Goal: Complete application form: Complete application form

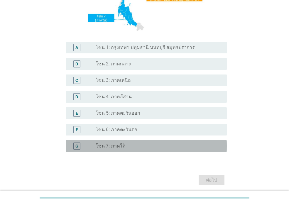
click at [119, 144] on label "โซน 7: ภาคใต้" at bounding box center [111, 146] width 30 height 6
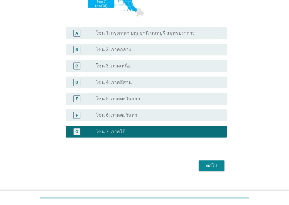
scroll to position [140, 0]
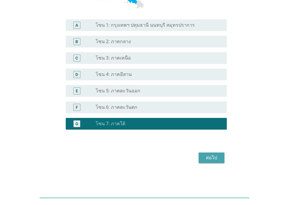
click at [216, 156] on div "ต่อไป" at bounding box center [211, 157] width 16 height 7
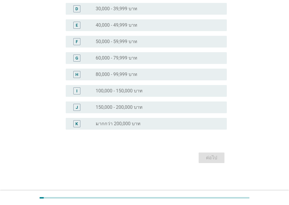
scroll to position [0, 0]
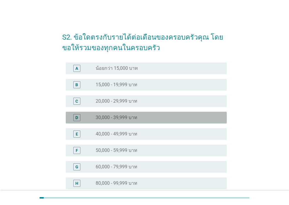
click at [123, 119] on label "30,000 - 39,999 บาท" at bounding box center [117, 118] width 42 height 6
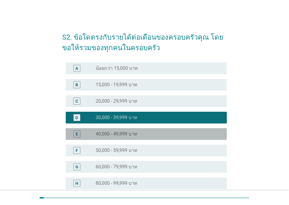
click at [121, 129] on div "E radio_button_unchecked 40,000 - 49,999 บาท" at bounding box center [146, 134] width 161 height 12
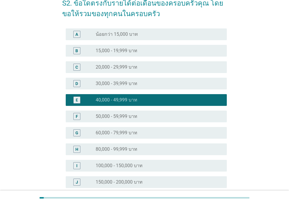
scroll to position [88, 0]
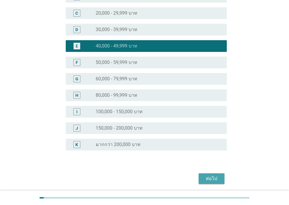
click at [210, 180] on div "ต่อไป" at bounding box center [211, 178] width 16 height 7
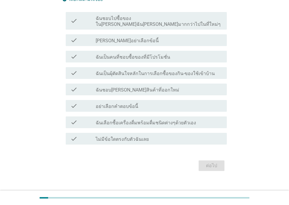
scroll to position [61, 0]
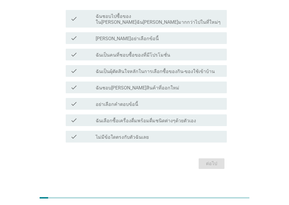
click at [136, 84] on div "check_box_outline_blank ฉันชอบ[PERSON_NAME]สินค้าที่ออกใหม่" at bounding box center [159, 87] width 126 height 7
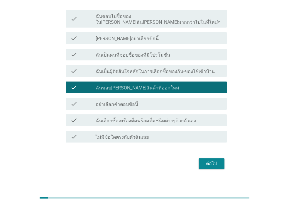
click at [156, 133] on div "check_box_outline_blank ไม่มีข้อใดตรงกับตัวฉันเลย" at bounding box center [159, 136] width 126 height 7
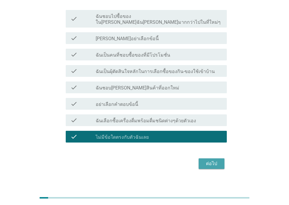
click at [209, 160] on div "ต่อไป" at bounding box center [211, 163] width 16 height 7
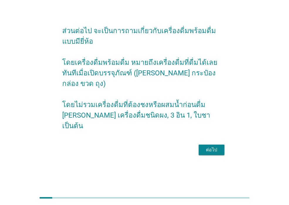
scroll to position [0, 0]
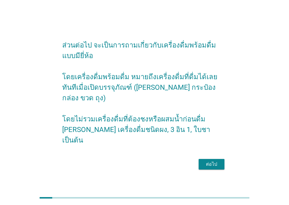
click at [214, 162] on div "ต่อไป" at bounding box center [211, 164] width 16 height 7
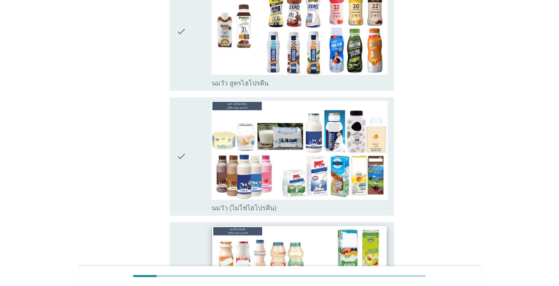
scroll to position [176, 0]
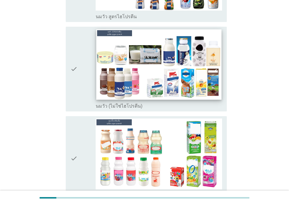
click at [141, 74] on img at bounding box center [158, 64] width 125 height 70
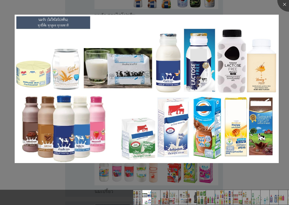
click at [244, 185] on div at bounding box center [144, 187] width 289 height 5
click at [283, 2] on div at bounding box center [288, -1] width 23 height 23
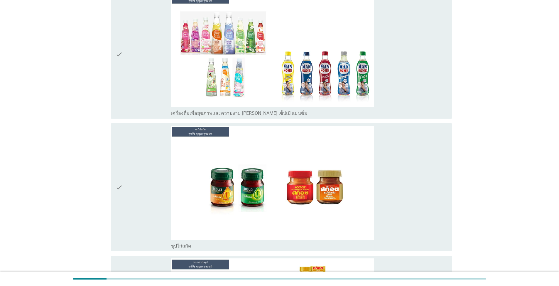
scroll to position [3046, 0]
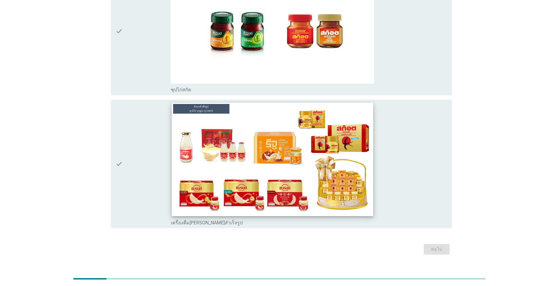
click at [289, 166] on img at bounding box center [272, 159] width 201 height 113
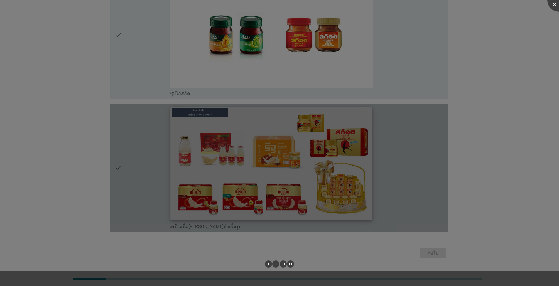
scroll to position [3031, 0]
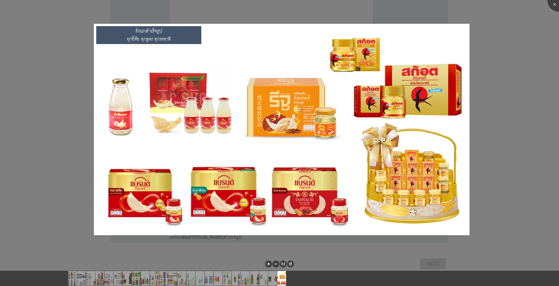
click at [289, 105] on div at bounding box center [279, 143] width 559 height 286
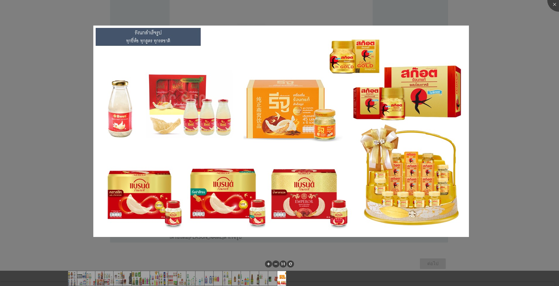
click at [289, 19] on div at bounding box center [279, 143] width 559 height 286
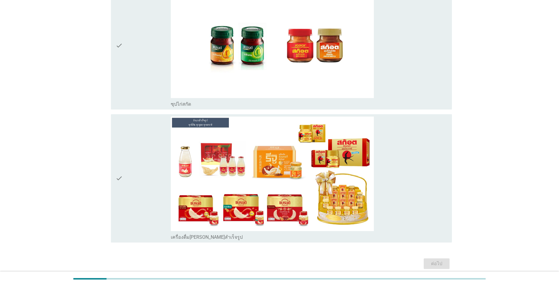
click at [119, 36] on icon "check" at bounding box center [119, 45] width 7 height 123
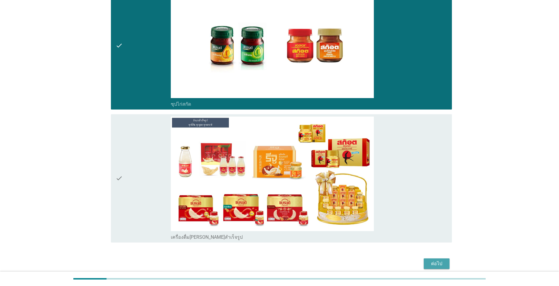
click at [289, 205] on div "ต่อไป" at bounding box center [436, 263] width 16 height 7
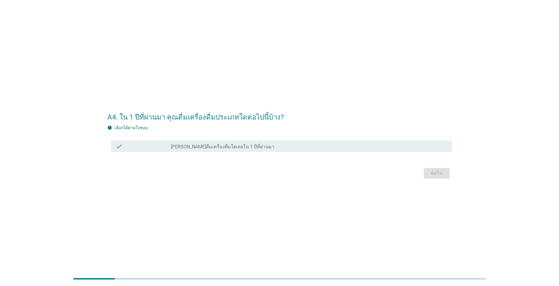
click at [204, 146] on label "[PERSON_NAME]ดื่มเครื่องดื่มใดเลยใน 1 ปีที่ผ่านมา" at bounding box center [223, 147] width 104 height 6
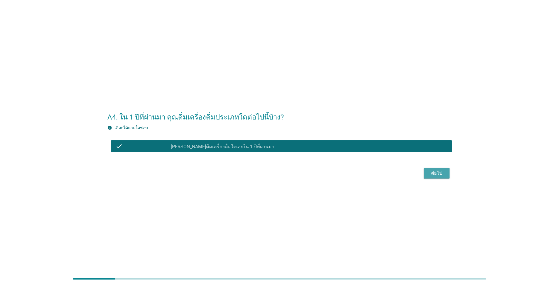
click at [289, 175] on div "ต่อไป" at bounding box center [436, 173] width 16 height 7
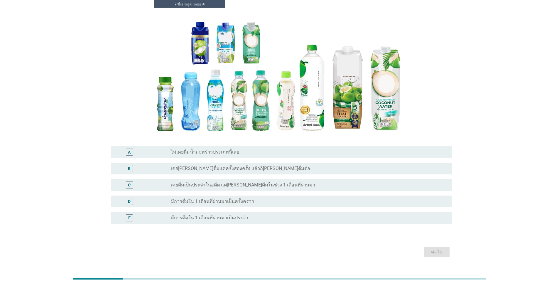
scroll to position [67, 0]
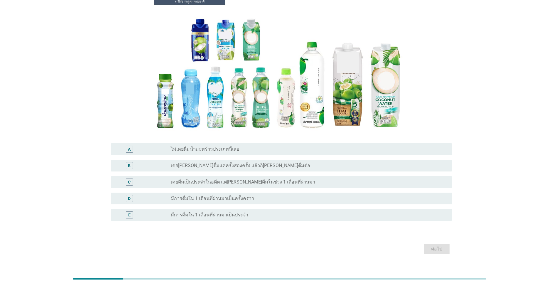
click at [148, 205] on div "E" at bounding box center [143, 214] width 55 height 7
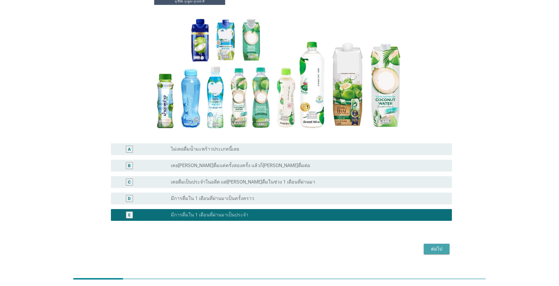
click at [289, 205] on div "ต่อไป" at bounding box center [436, 248] width 16 height 7
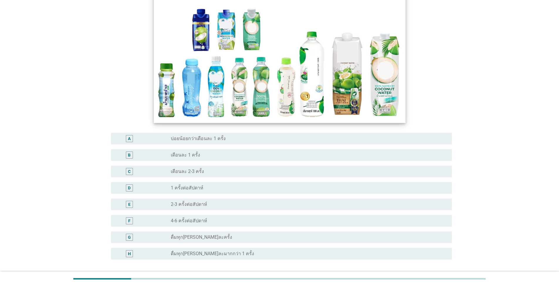
scroll to position [0, 0]
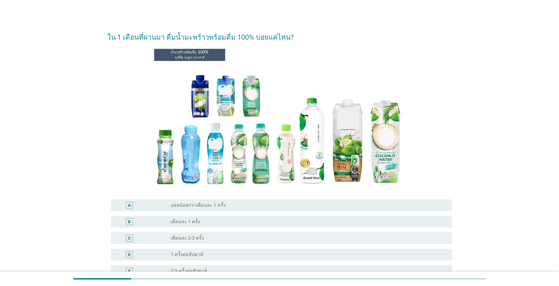
click at [176, 205] on label "เดือนละ 1 ครั้ง" at bounding box center [185, 222] width 29 height 6
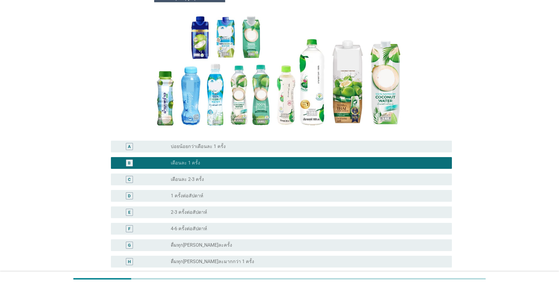
scroll to position [116, 0]
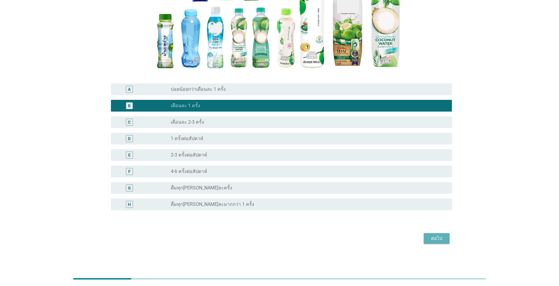
drag, startPoint x: 449, startPoint y: 239, endPoint x: 442, endPoint y: 239, distance: 7.0
click at [289, 205] on button "ต่อไป" at bounding box center [437, 238] width 26 height 11
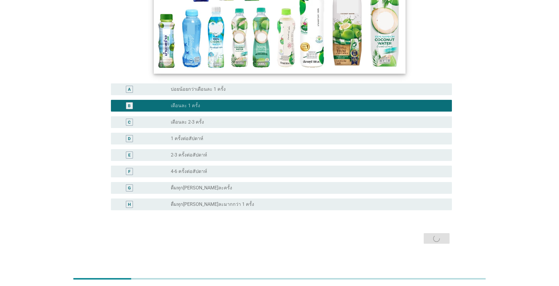
scroll to position [0, 0]
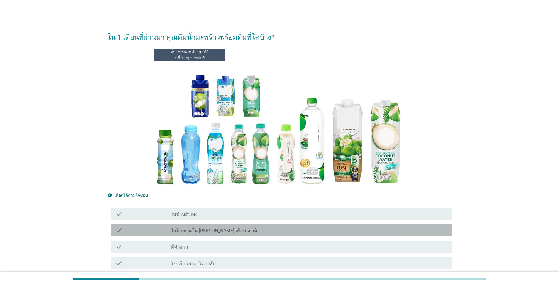
click at [205, 205] on div "check check_box_outline_blank ในบ้านคนอื่น [PERSON_NAME] เพื่อน ญาติ" at bounding box center [281, 230] width 341 height 12
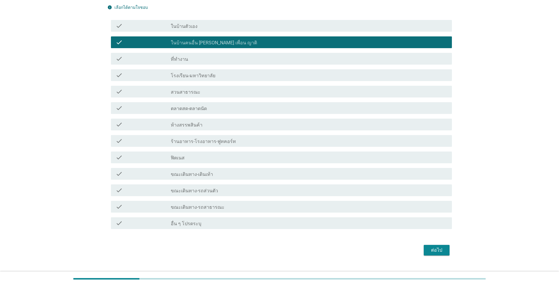
scroll to position [199, 0]
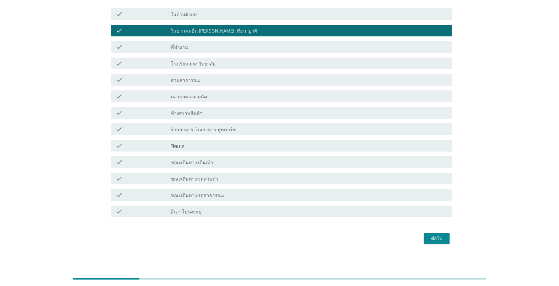
click at [289, 205] on div "ต่อไป" at bounding box center [436, 238] width 16 height 7
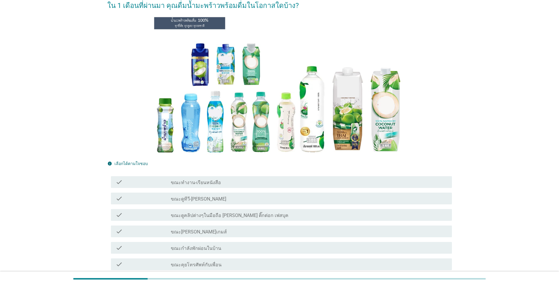
scroll to position [88, 0]
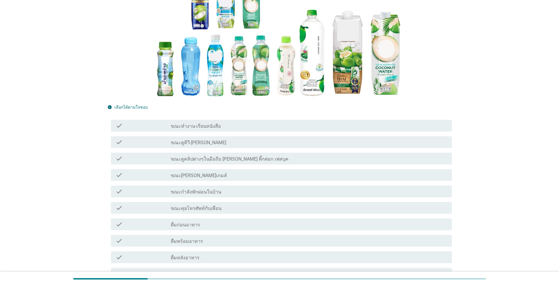
click at [258, 195] on div "check check_box_outline_blank ขณะกำลังพักผ่อนในบ้าน" at bounding box center [281, 191] width 341 height 12
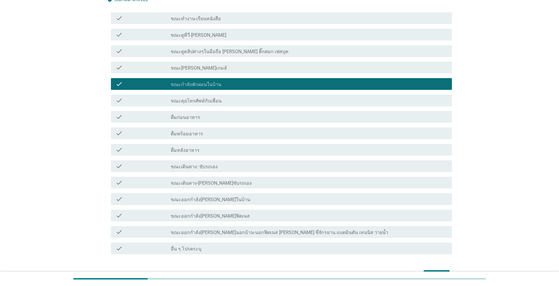
scroll to position [232, 0]
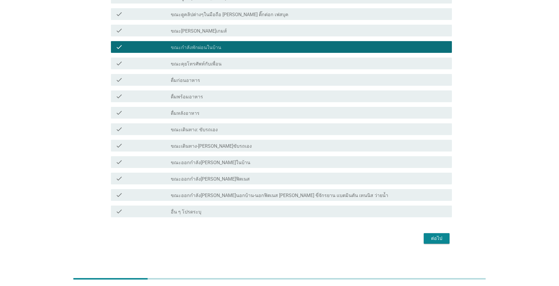
click at [289, 205] on div "ต่อไป" at bounding box center [436, 238] width 16 height 7
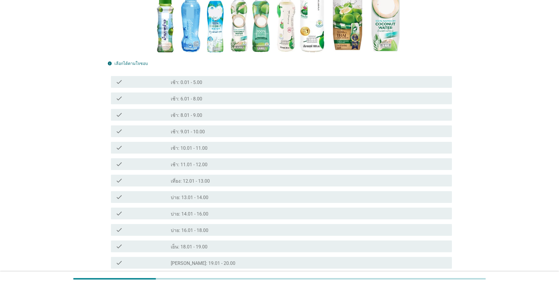
scroll to position [176, 0]
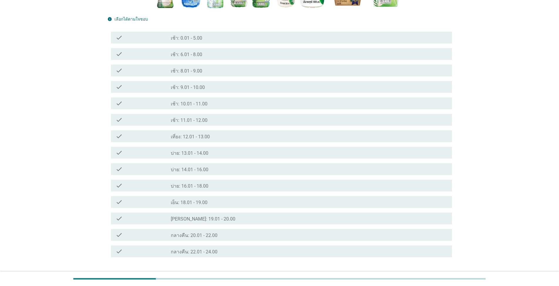
click at [238, 103] on div "check_box_outline_blank เช้า: 10.01 - 11.00" at bounding box center [309, 103] width 276 height 7
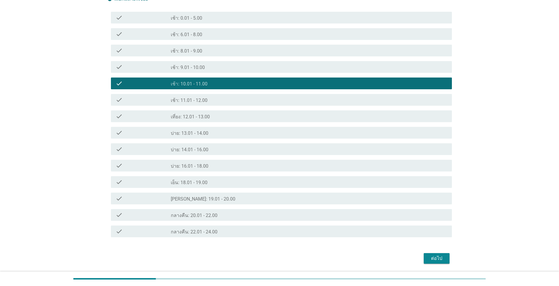
scroll to position [216, 0]
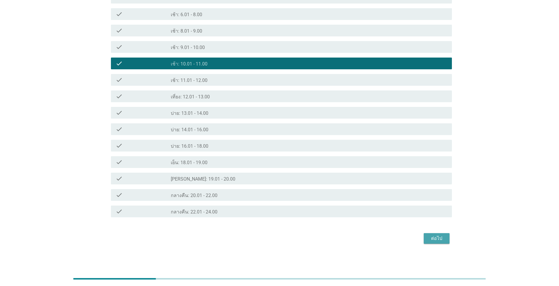
click at [289, 205] on button "ต่อไป" at bounding box center [437, 238] width 26 height 11
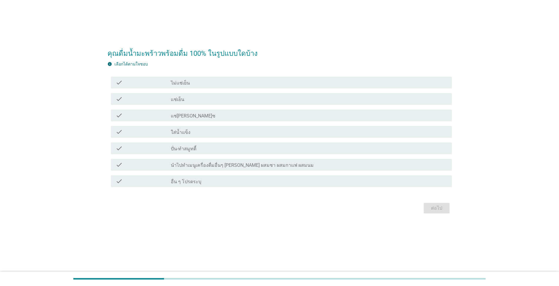
scroll to position [0, 0]
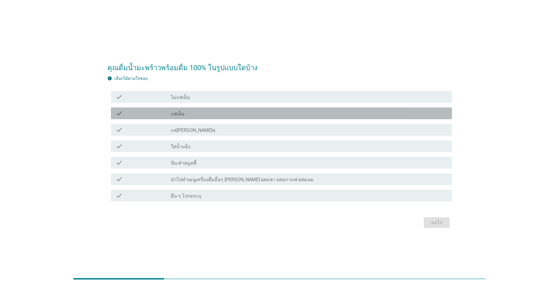
click at [215, 116] on div "check_box_outline_blank แช่เย็น" at bounding box center [309, 113] width 276 height 7
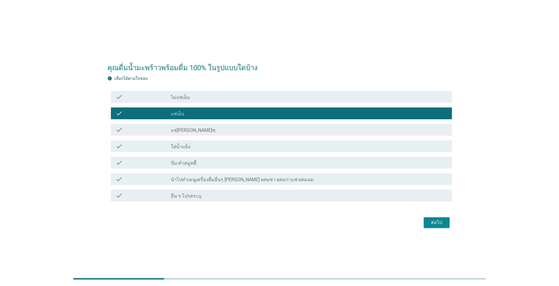
click at [289, 205] on div "ต่อไป" at bounding box center [436, 222] width 16 height 7
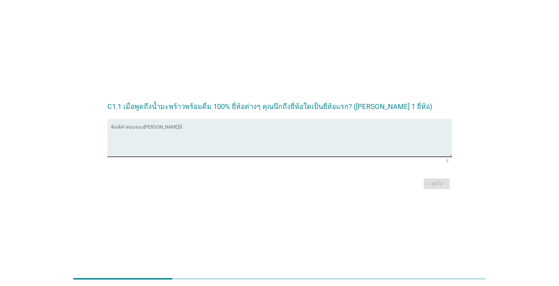
click at [177, 145] on textarea "พิมพ์คำตอบของคุณ ที่นี่" at bounding box center [281, 141] width 341 height 31
type textarea "แ"
type textarea "โคโคนัท"
click at [289, 187] on div "ต่อไป" at bounding box center [436, 183] width 16 height 7
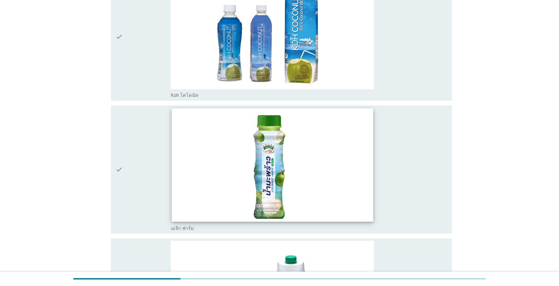
scroll to position [88, 0]
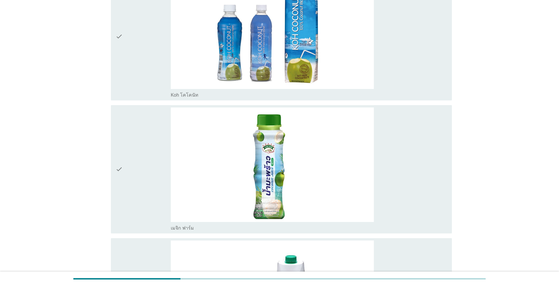
click at [141, 179] on div "check" at bounding box center [143, 168] width 55 height 123
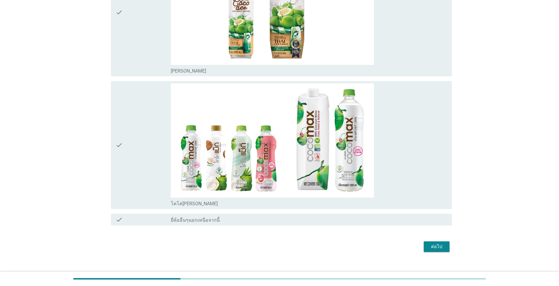
scroll to position [1846, 0]
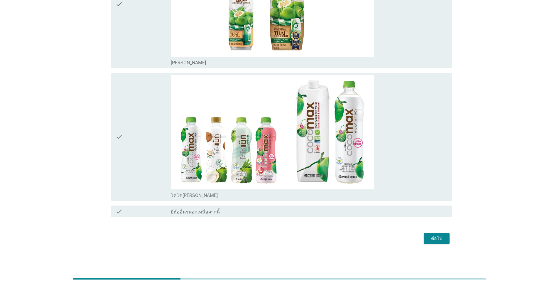
drag, startPoint x: 422, startPoint y: 240, endPoint x: 438, endPoint y: 241, distance: 15.6
click at [289, 205] on div "ต่อไป" at bounding box center [279, 238] width 344 height 14
click at [289, 205] on div "ต่อไป" at bounding box center [436, 238] width 16 height 7
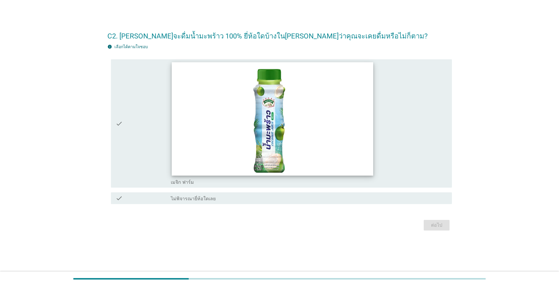
scroll to position [0, 0]
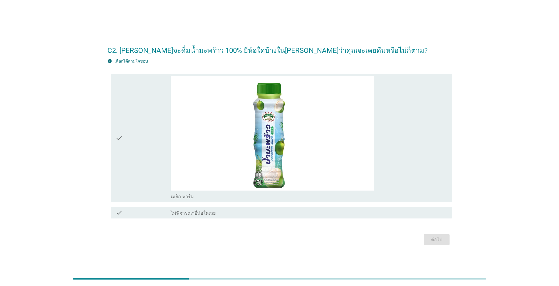
click at [136, 154] on div "check" at bounding box center [143, 137] width 55 height 123
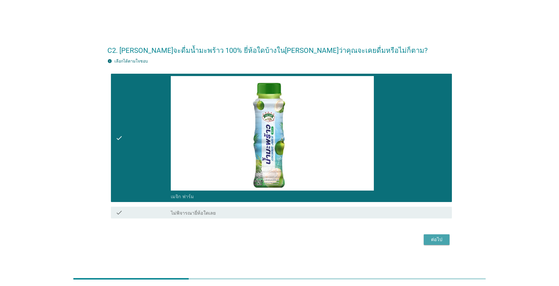
click at [289, 205] on div "ต่อไป" at bounding box center [436, 239] width 16 height 7
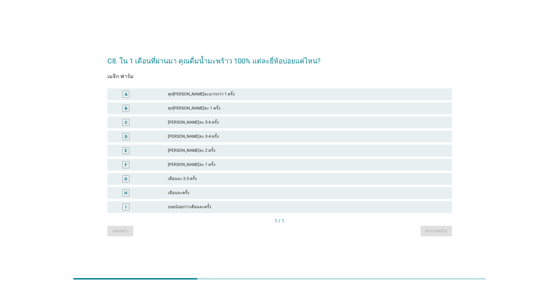
click at [182, 152] on div "[PERSON_NAME]ละ 2 ครั้ง" at bounding box center [307, 150] width 279 height 7
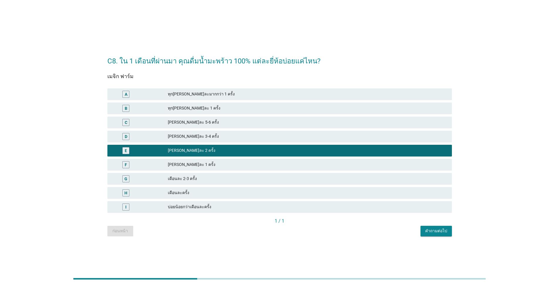
click at [289, 205] on button "คำถามต่อไป" at bounding box center [435, 231] width 31 height 11
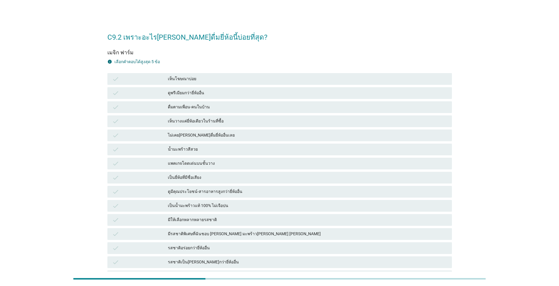
click at [196, 148] on div "น้ำมะพร้าวสีสวย" at bounding box center [307, 149] width 279 height 7
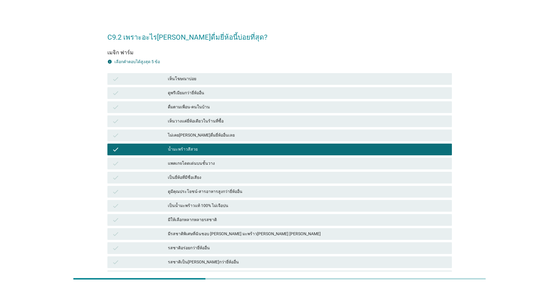
scroll to position [29, 0]
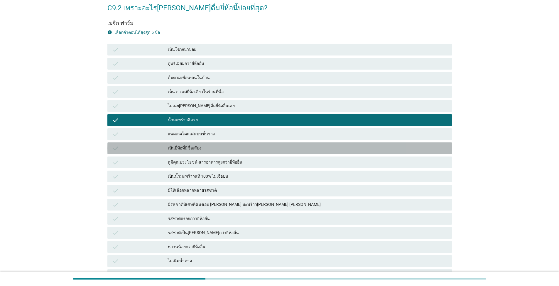
click at [203, 149] on div "เป็นยี่ห้อที่มีชื่อเสียง" at bounding box center [307, 148] width 279 height 7
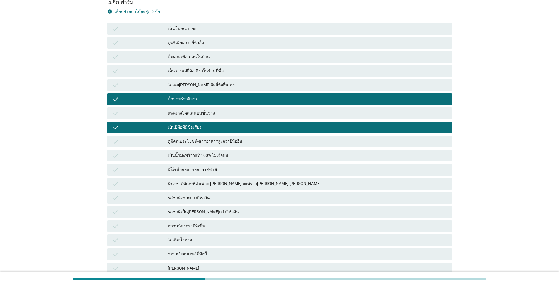
scroll to position [117, 0]
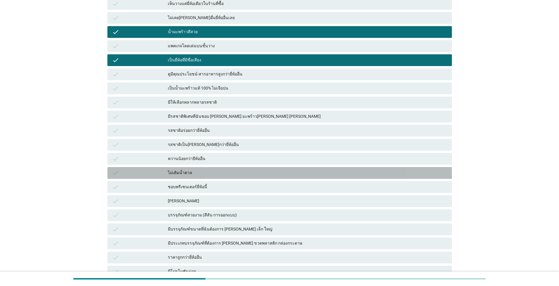
click at [207, 170] on div "ไม่เติมน้ำตาล" at bounding box center [307, 172] width 279 height 7
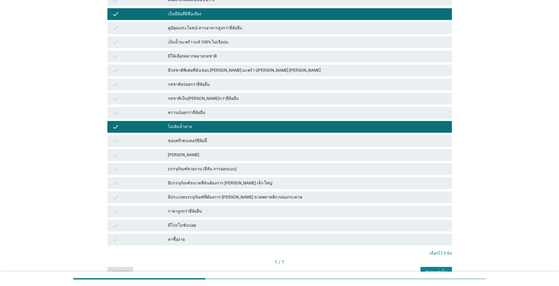
scroll to position [195, 0]
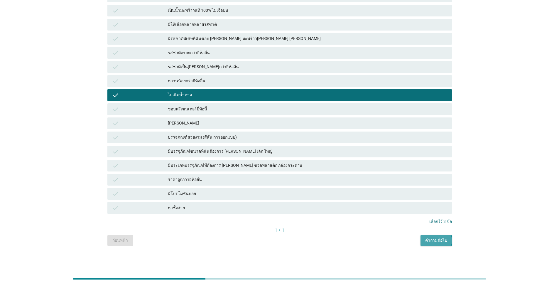
drag, startPoint x: 435, startPoint y: 240, endPoint x: 393, endPoint y: 235, distance: 42.8
click at [289, 205] on div "คำถามต่อไป" at bounding box center [436, 240] width 22 height 6
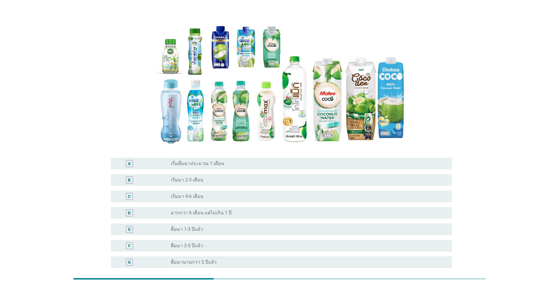
scroll to position [99, 0]
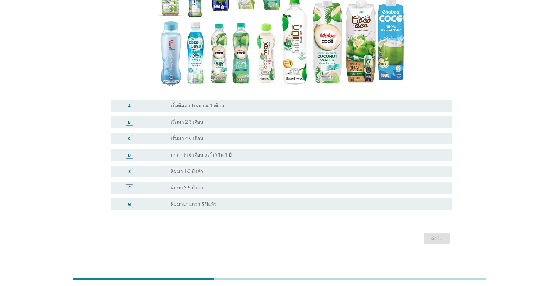
click at [204, 106] on label "เริ่มดื่มมาประมาณ 1 เดือน" at bounding box center [197, 106] width 53 height 6
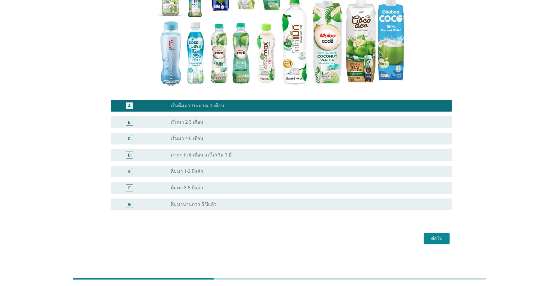
click at [289, 205] on div "ต่อไป" at bounding box center [436, 238] width 16 height 7
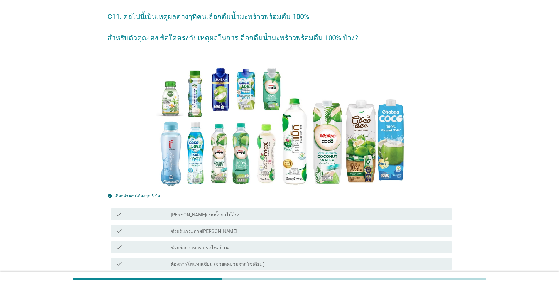
scroll to position [88, 0]
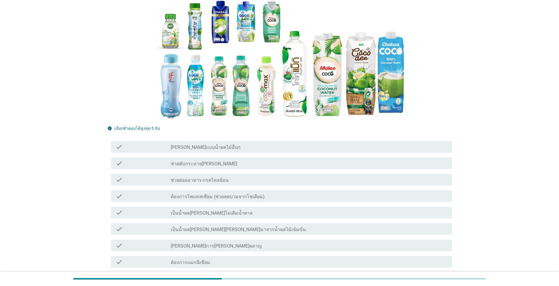
click at [187, 149] on label "[PERSON_NAME]แบบน้ำผลไม้อื่นๆ" at bounding box center [206, 147] width 70 height 6
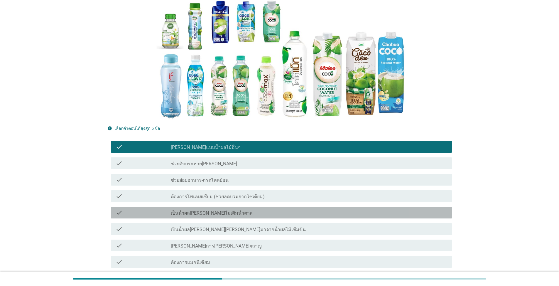
click at [194, 205] on label "เป็นน้ำผล[PERSON_NAME]ไม่เติมน้ำตาล" at bounding box center [212, 213] width 82 height 6
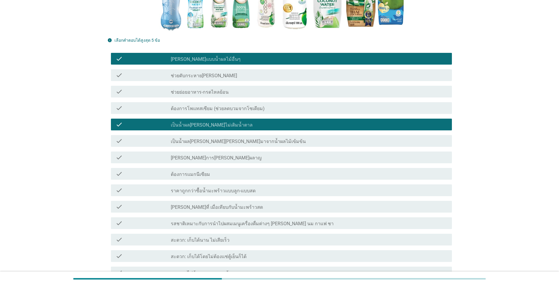
drag, startPoint x: 189, startPoint y: 175, endPoint x: 193, endPoint y: 188, distance: 13.3
click at [190, 175] on label "ต้องการแมกนีเซียม" at bounding box center [190, 174] width 39 height 6
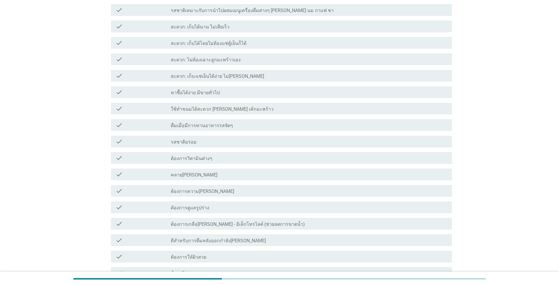
scroll to position [411, 0]
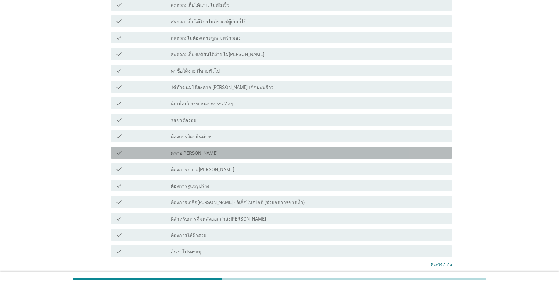
drag, startPoint x: 185, startPoint y: 151, endPoint x: 348, endPoint y: 216, distance: 175.4
click at [186, 151] on label "คลาย[PERSON_NAME]" at bounding box center [194, 153] width 47 height 6
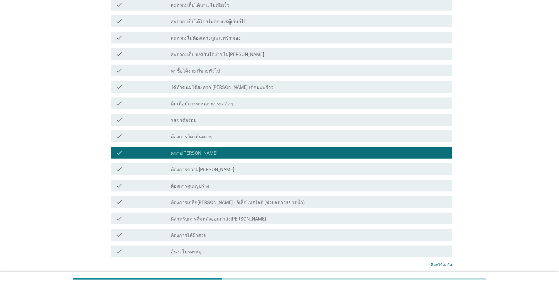
scroll to position [459, 0]
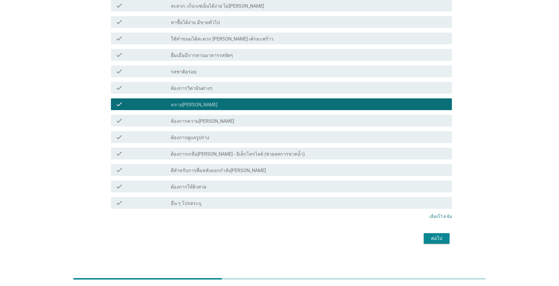
click at [289, 205] on div "ต่อไป" at bounding box center [436, 238] width 16 height 7
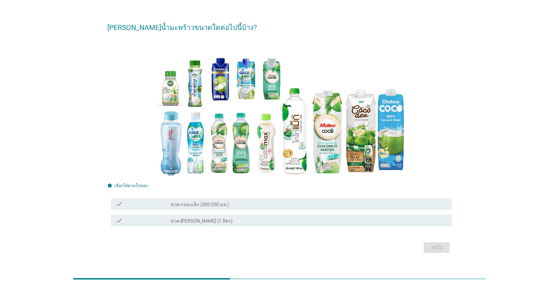
scroll to position [19, 0]
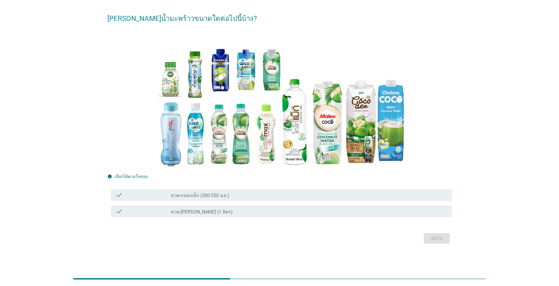
click at [216, 197] on label "ขวด-กล่องเล็ก (300-350 มล.)" at bounding box center [200, 195] width 58 height 6
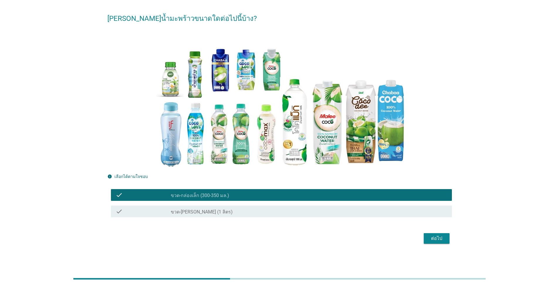
click at [289, 205] on div "ต่อไป" at bounding box center [436, 238] width 16 height 7
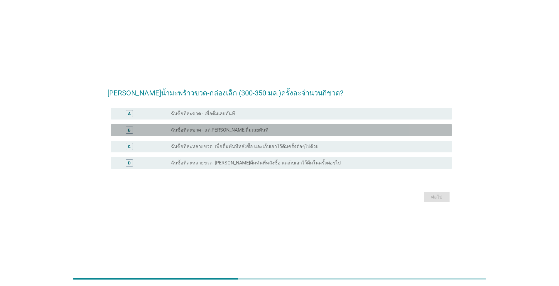
click at [189, 133] on div "radio_button_unchecked ฉันซื้อทีละขวด - แต่[PERSON_NAME]ดื่มเลยทันที" at bounding box center [309, 129] width 276 height 7
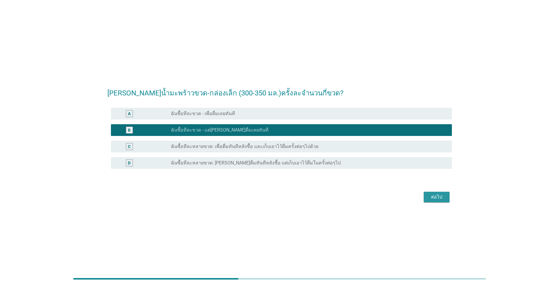
drag, startPoint x: 434, startPoint y: 201, endPoint x: 431, endPoint y: 201, distance: 3.3
click at [289, 201] on button "ต่อไป" at bounding box center [437, 197] width 26 height 11
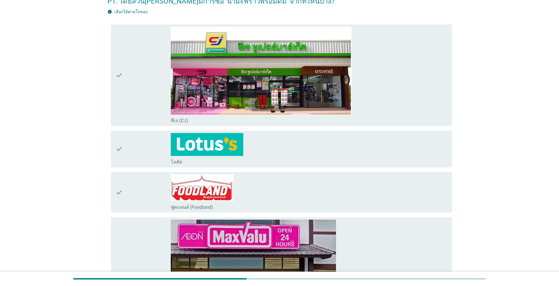
scroll to position [29, 0]
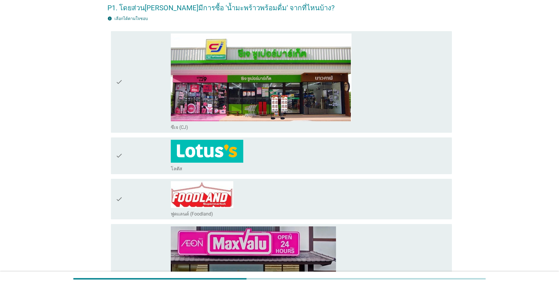
click at [251, 148] on div "check_box_outline_blank โลตัส" at bounding box center [309, 156] width 276 height 32
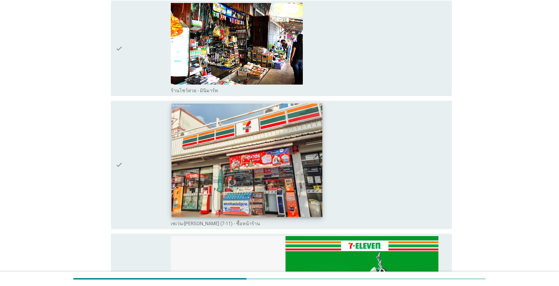
scroll to position [763, 0]
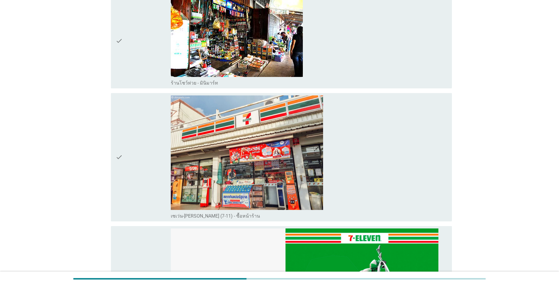
click at [289, 164] on div "check_box_outline_blank เซเว่น-[PERSON_NAME] (7-11) - ซื้อหน้าร้าน" at bounding box center [309, 156] width 276 height 123
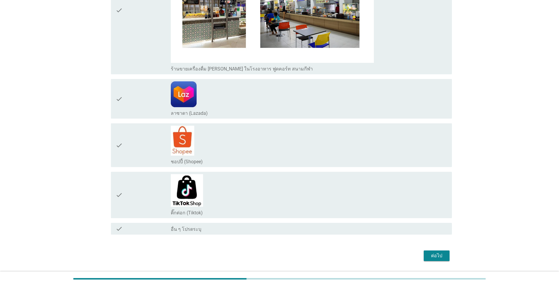
scroll to position [1325, 0]
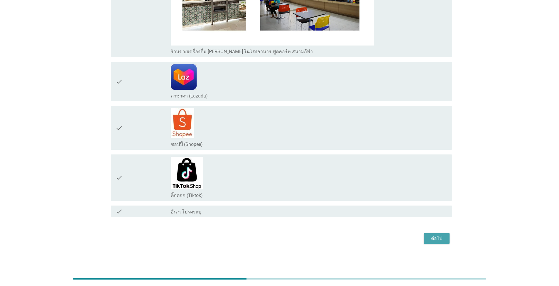
click at [289, 205] on div "ต่อไป" at bounding box center [436, 238] width 16 height 7
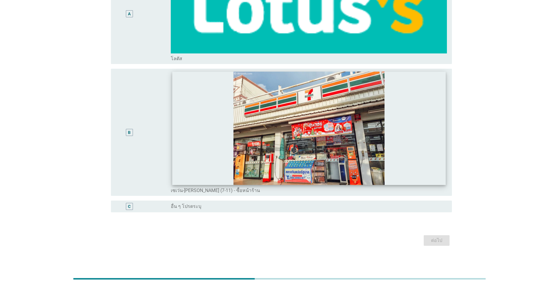
click at [289, 157] on img at bounding box center [308, 128] width 273 height 113
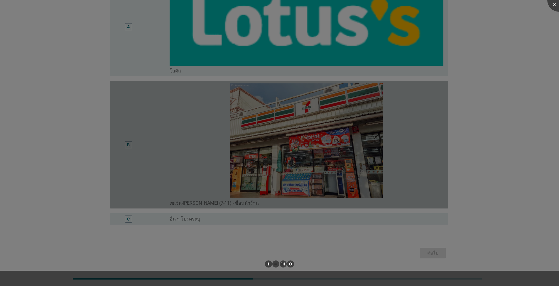
scroll to position [75, 0]
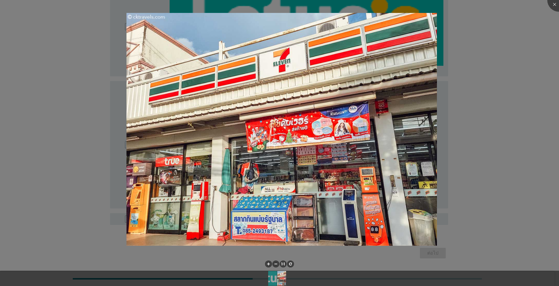
click at [289, 169] on div at bounding box center [279, 143] width 559 height 286
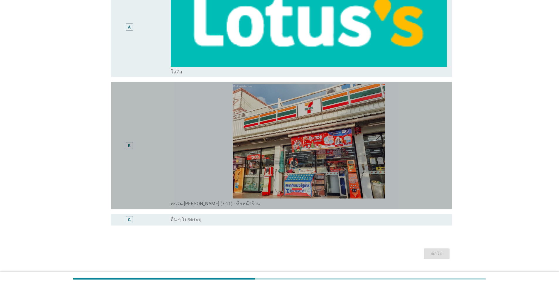
click at [163, 148] on div "B" at bounding box center [143, 145] width 55 height 123
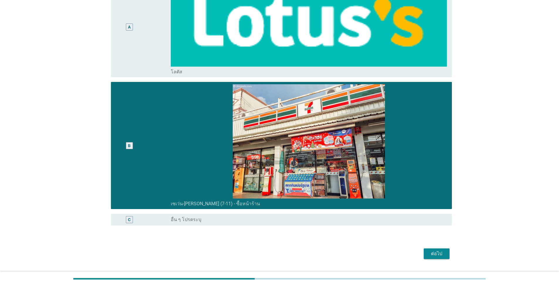
scroll to position [90, 0]
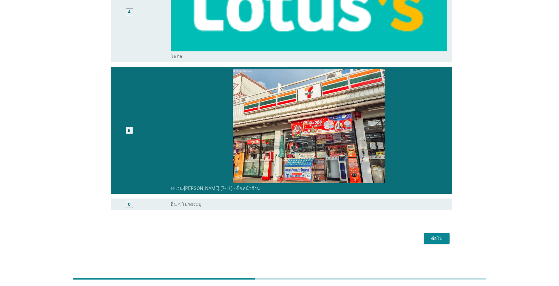
click at [289, 205] on div "ต่อไป" at bounding box center [436, 238] width 16 height 7
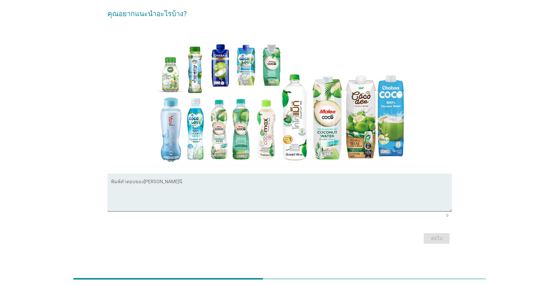
scroll to position [0, 0]
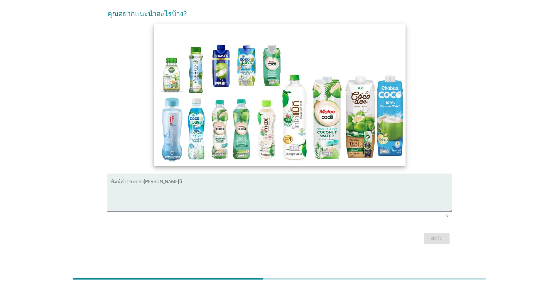
click at [239, 150] on img at bounding box center [279, 94] width 251 height 141
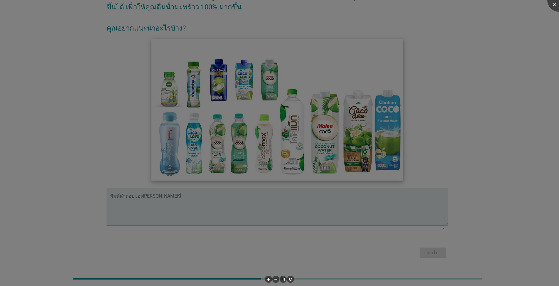
scroll to position [41, 0]
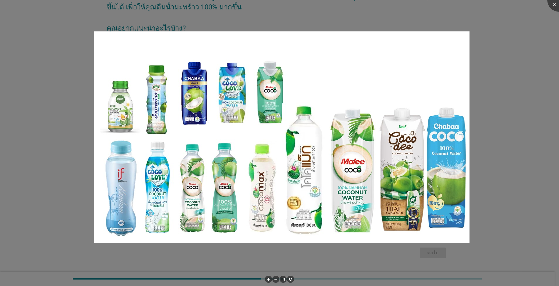
click at [289, 174] on div at bounding box center [279, 143] width 559 height 286
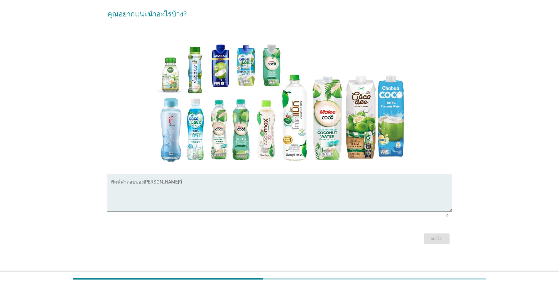
scroll to position [55, 0]
click at [207, 197] on textarea "พิมพ์คำตอบของคุณ ที่นี่" at bounding box center [281, 195] width 341 height 31
type textarea "ทำกล่องให้เป็นลูกมะพร้าว"
click at [289, 205] on div "ต่อไป" at bounding box center [279, 238] width 344 height 14
click at [289, 205] on div "ต่อไป" at bounding box center [436, 238] width 16 height 7
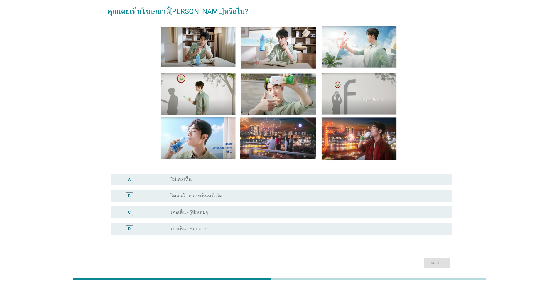
scroll to position [29, 0]
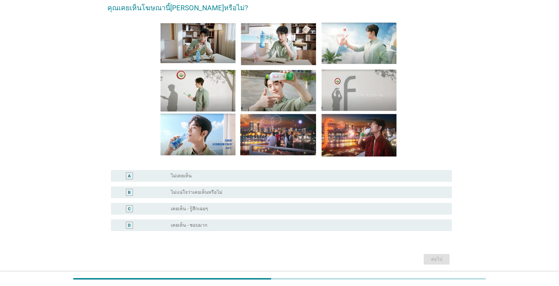
click at [179, 205] on label "เคยเห็น - รู้สึกเฉยๆ" at bounding box center [189, 209] width 37 height 6
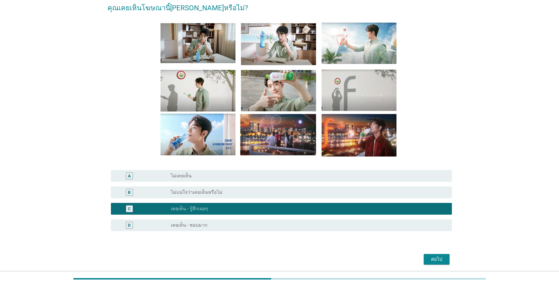
click at [185, 205] on label "เคยเห็น - ชอบมาก" at bounding box center [189, 225] width 37 height 6
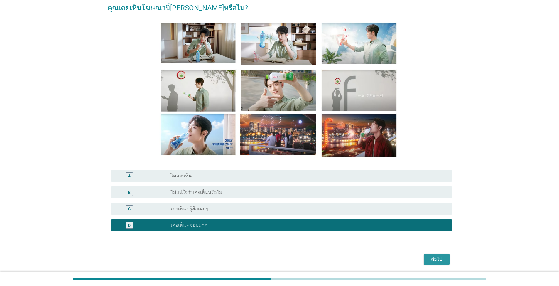
drag, startPoint x: 436, startPoint y: 259, endPoint x: 429, endPoint y: 259, distance: 7.0
click at [289, 205] on div "ต่อไป" at bounding box center [436, 259] width 16 height 7
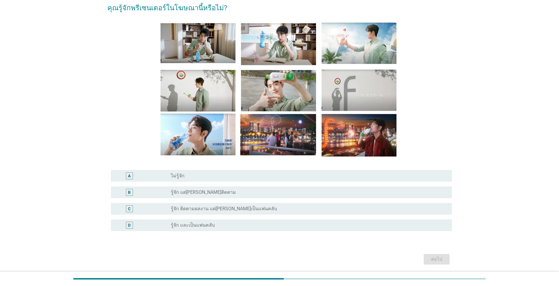
scroll to position [0, 0]
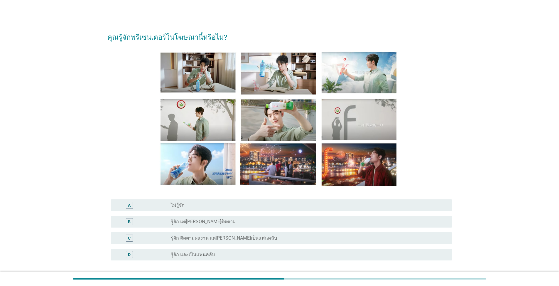
click at [232, 205] on div "C radio_button_unchecked รู้จัก ติดตามผลงาน แต่[PERSON_NAME]เป็นแฟนคลับ" at bounding box center [281, 238] width 341 height 12
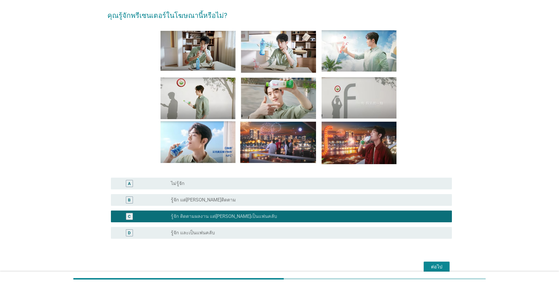
scroll to position [50, 0]
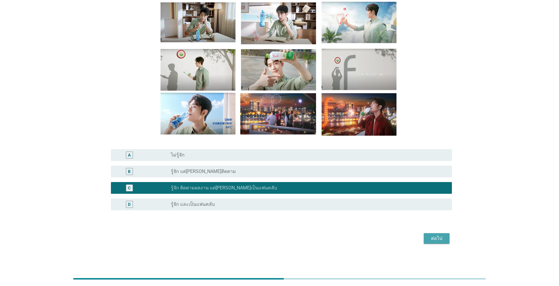
click at [289, 205] on div "ต่อไป" at bounding box center [436, 238] width 16 height 7
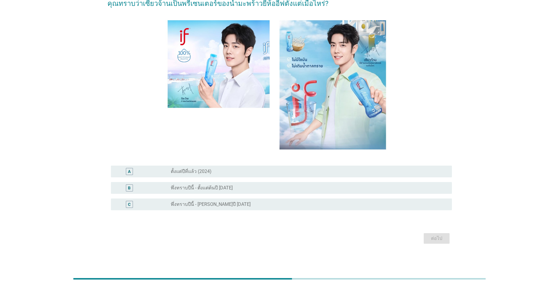
scroll to position [0, 0]
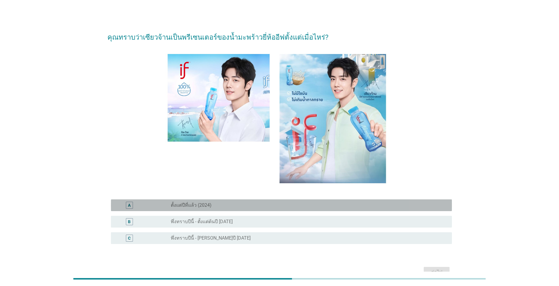
click at [219, 205] on div "radio_button_unchecked ตั้งแต่ปีที่แล้ว (2024)" at bounding box center [307, 205] width 272 height 6
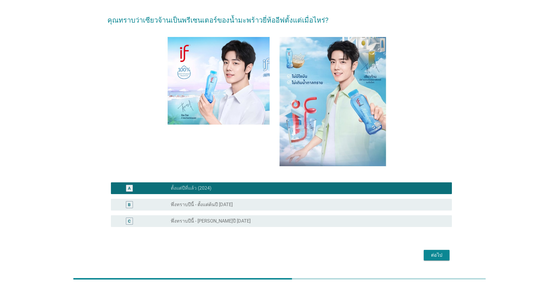
scroll to position [34, 0]
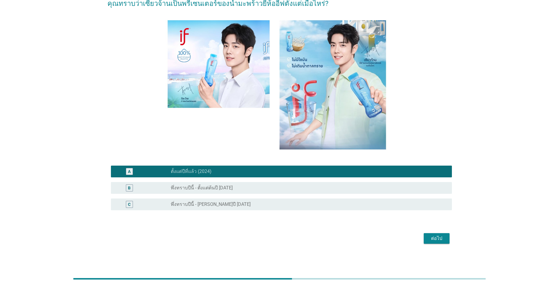
click at [289, 205] on button "ต่อไป" at bounding box center [437, 238] width 26 height 11
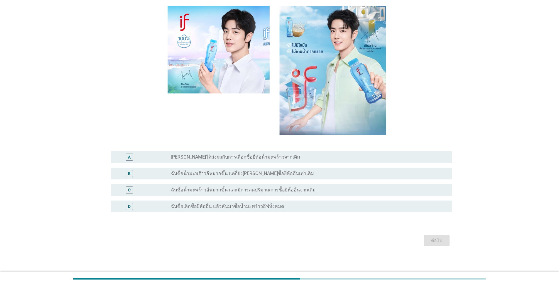
scroll to position [50, 0]
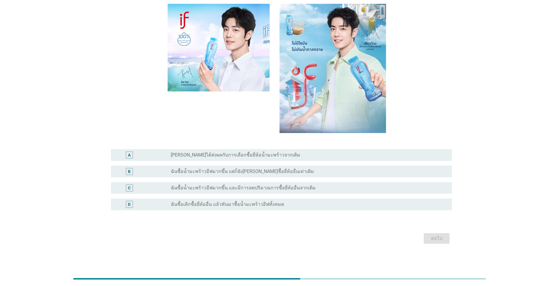
click at [237, 170] on label "ฉันซื้อน้ำมะพร้าวอีฟมากขึ้น แต่ก็ยัง[PERSON_NAME]ซื้อยี่ห้ออื่นเท่าเดิม" at bounding box center [242, 171] width 143 height 6
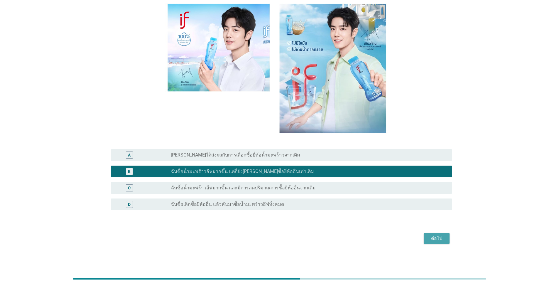
click at [289, 205] on div "ต่อไป" at bounding box center [436, 238] width 16 height 7
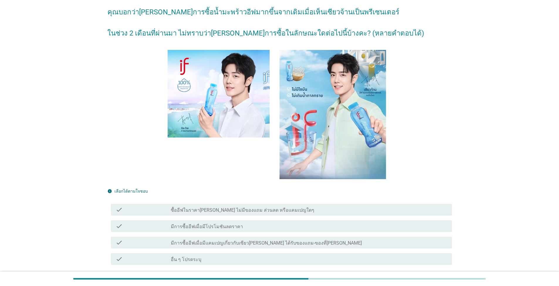
scroll to position [59, 0]
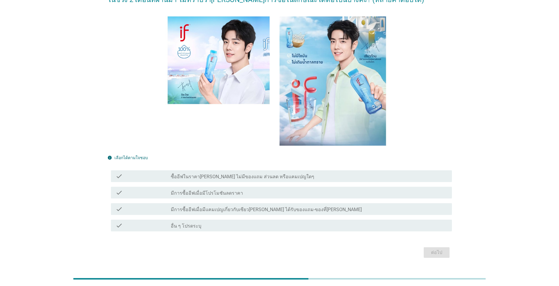
click at [278, 191] on div "check_box_outline_blank มีการซื้ออีฟเมื่อมีโปรโมชันลดราคา" at bounding box center [309, 192] width 276 height 7
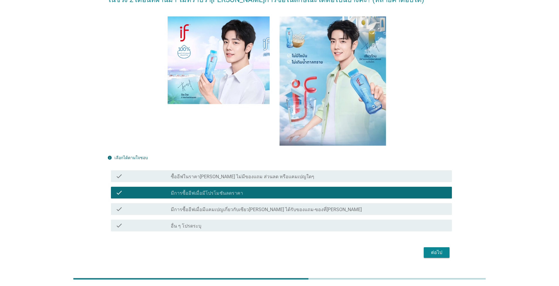
click at [263, 205] on div "check check_box_outline_blank มีการซื้ออีฟเมื่อมีแคมเปญเกี่ยวกับเซียว[PERSON_NA…" at bounding box center [281, 209] width 341 height 12
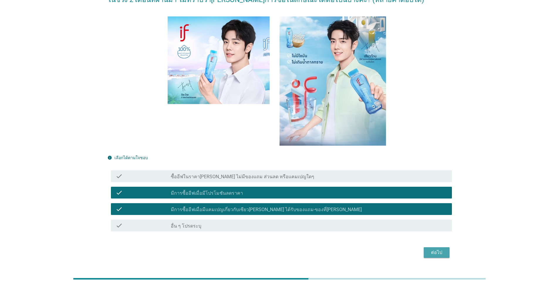
click at [289, 205] on div "ต่อไป" at bounding box center [436, 252] width 16 height 7
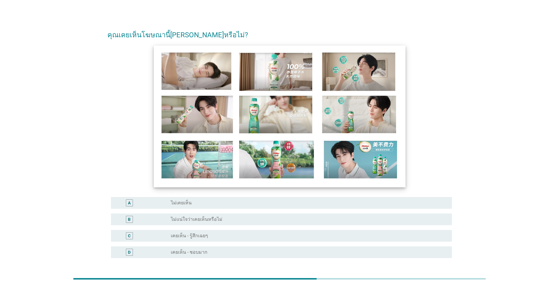
scroll to position [3, 0]
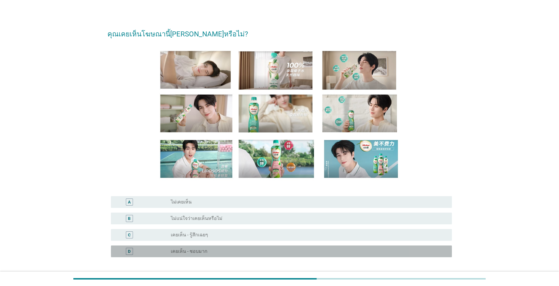
click at [226, 205] on div "radio_button_unchecked เคยเห็น - ชอบมาก" at bounding box center [307, 251] width 272 height 6
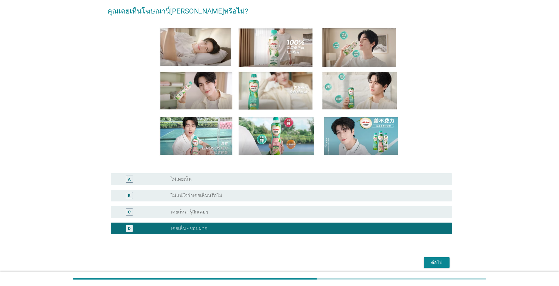
scroll to position [50, 0]
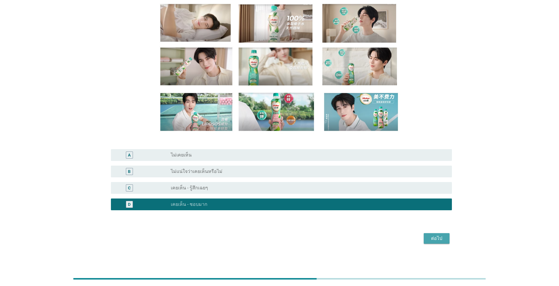
click at [289, 205] on div "ต่อไป" at bounding box center [436, 238] width 16 height 7
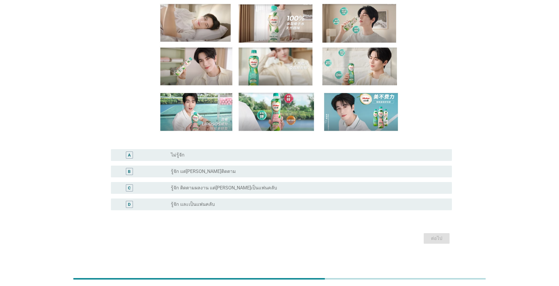
click at [227, 205] on div "radio_button_unchecked รู้จัก และเป็นแฟนคลับ" at bounding box center [307, 204] width 272 height 6
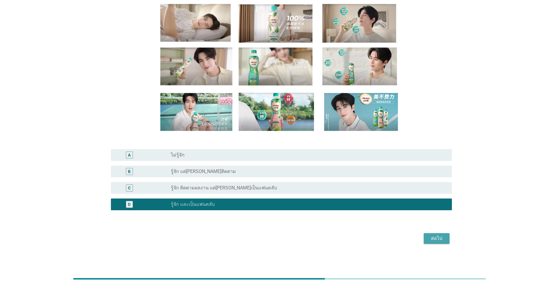
click at [289, 205] on div "ต่อไป" at bounding box center [436, 238] width 16 height 7
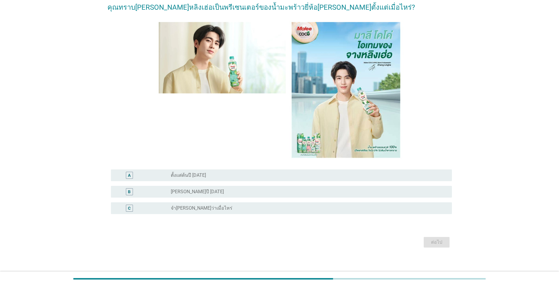
scroll to position [34, 0]
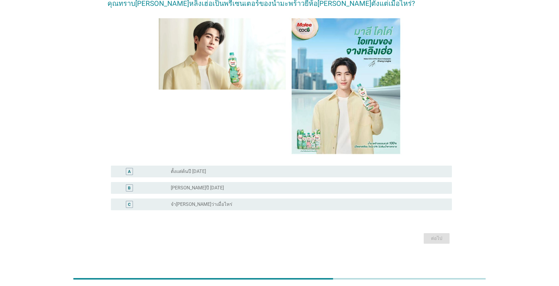
click at [257, 187] on div "radio_button_unchecked [PERSON_NAME]ปี [DATE]" at bounding box center [307, 188] width 272 height 6
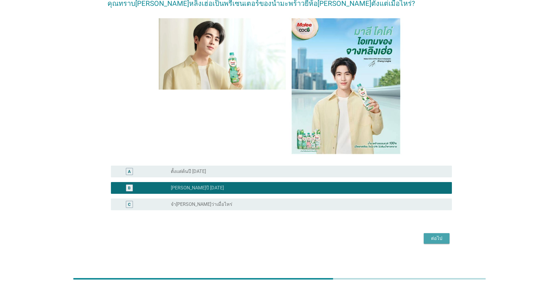
drag, startPoint x: 433, startPoint y: 238, endPoint x: 422, endPoint y: 238, distance: 11.4
click at [289, 205] on div "ต่อไป" at bounding box center [436, 238] width 16 height 7
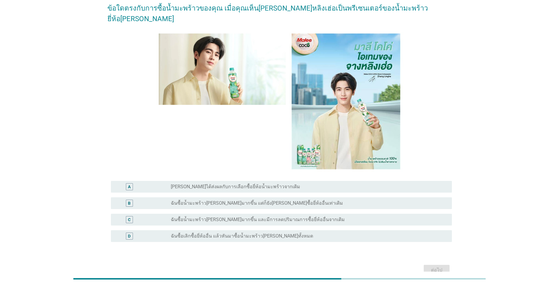
scroll to position [29, 0]
click at [234, 205] on div "C radio_button_unchecked ฉันซื้อน้ำมะพร้าว[PERSON_NAME]มากขึ้น และมีการลดปริมาณ…" at bounding box center [281, 219] width 341 height 12
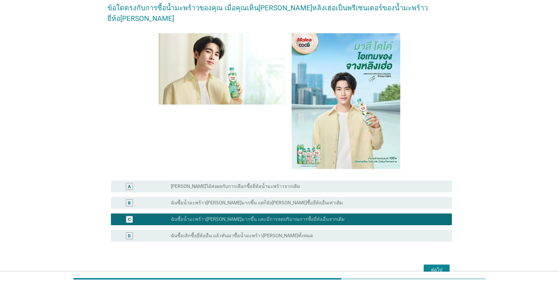
click at [237, 199] on div "radio_button_unchecked ฉันซื้อน้ำมะพร้าว[PERSON_NAME]มากขึ้น แต่ก็ยัง[PERSON_NA…" at bounding box center [309, 202] width 276 height 7
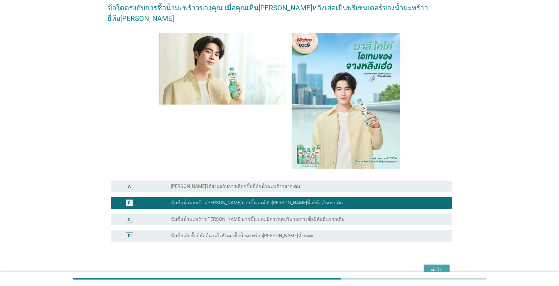
drag, startPoint x: 437, startPoint y: 259, endPoint x: 402, endPoint y: 253, distance: 35.6
click at [289, 205] on div "ต่อไป" at bounding box center [436, 269] width 16 height 7
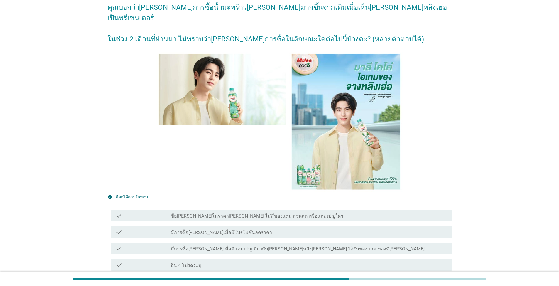
scroll to position [59, 0]
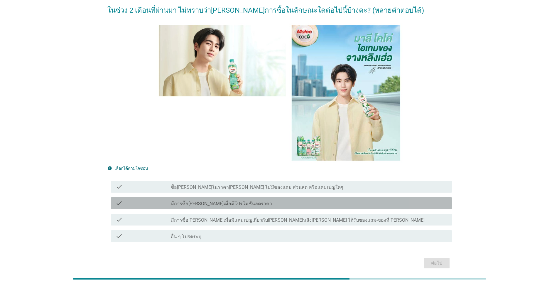
click at [239, 201] on label "มีการซื้อ[PERSON_NAME]เมื่อมีโปรโมชันลดราคา" at bounding box center [221, 204] width 101 height 6
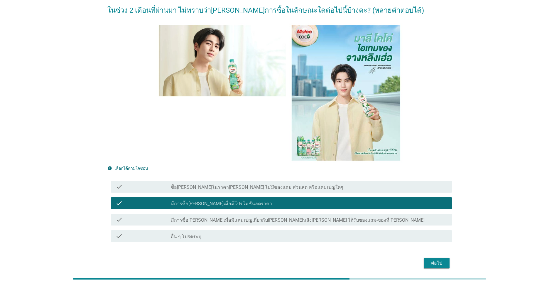
click at [289, 205] on button "ต่อไป" at bounding box center [437, 263] width 26 height 11
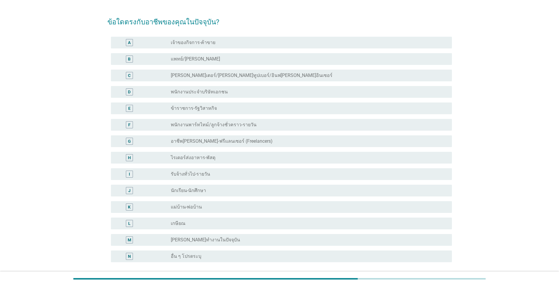
scroll to position [29, 0]
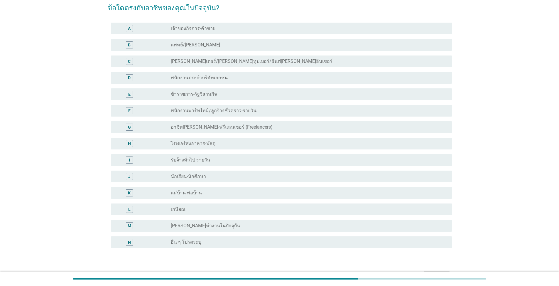
click at [212, 80] on label "พนักงานประจำบริษัทเอกชน" at bounding box center [199, 78] width 57 height 6
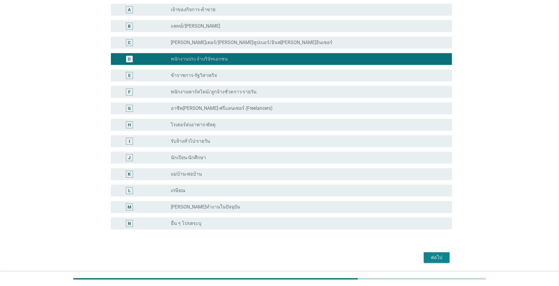
scroll to position [59, 0]
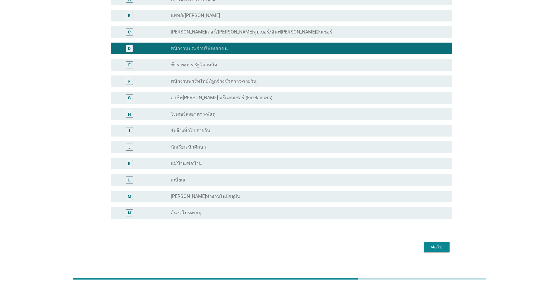
click at [289, 205] on div "ต่อไป" at bounding box center [436, 246] width 16 height 7
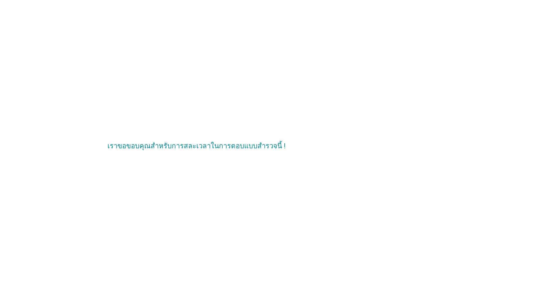
scroll to position [0, 0]
